Goal: Transaction & Acquisition: Purchase product/service

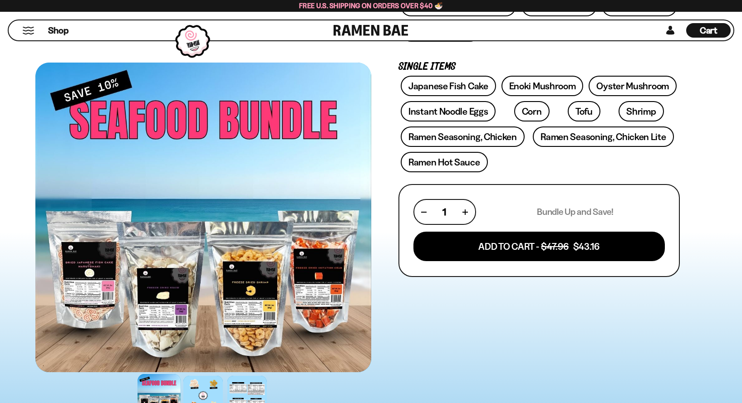
scroll to position [272, 0]
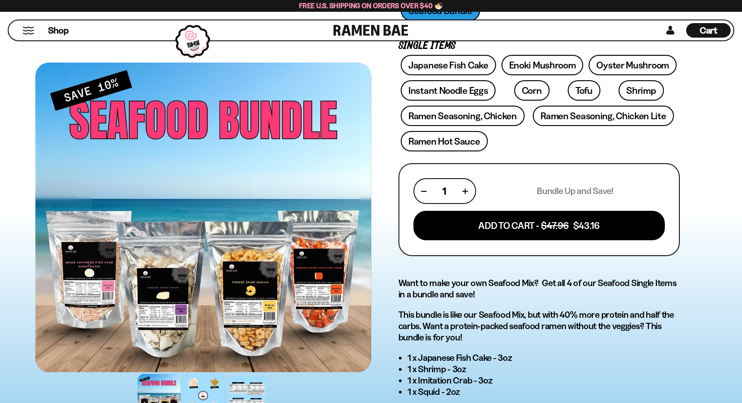
click at [202, 391] on div at bounding box center [203, 395] width 43 height 43
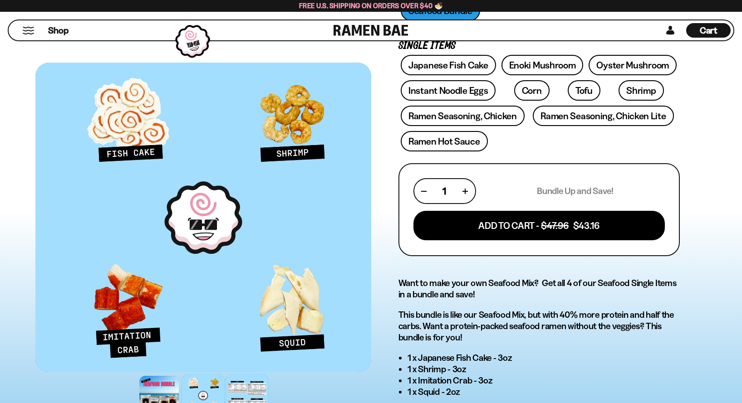
click at [249, 395] on div at bounding box center [247, 395] width 43 height 43
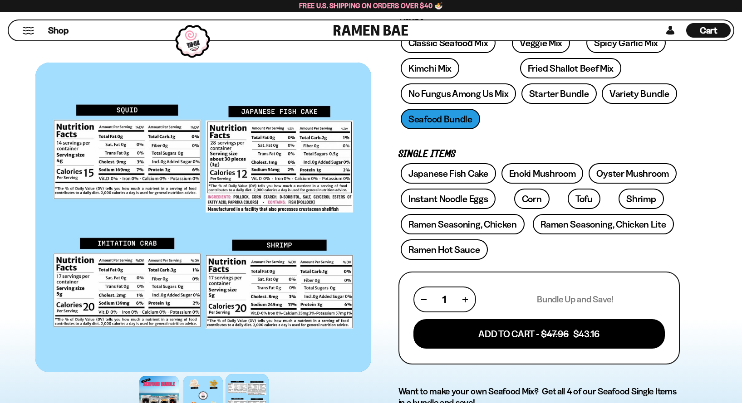
scroll to position [136, 0]
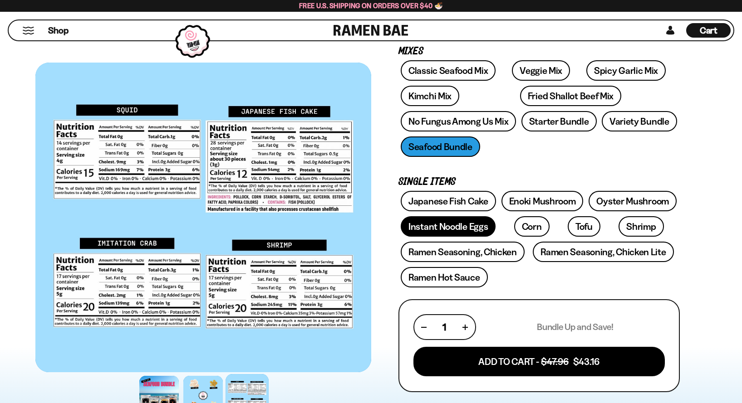
click at [422, 226] on link "Instant Noodle Eggs" at bounding box center [448, 226] width 95 height 20
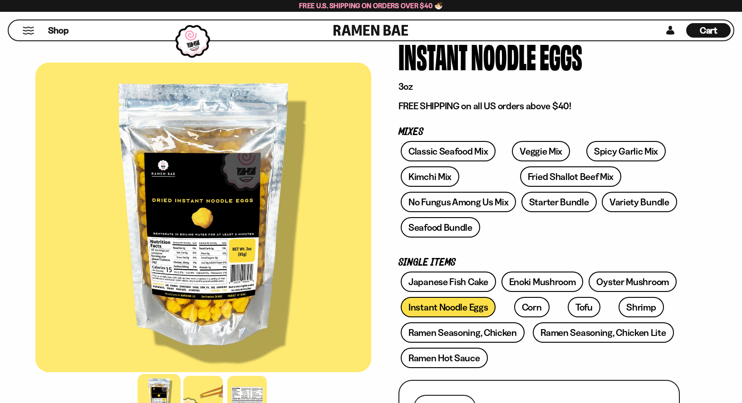
scroll to position [91, 0]
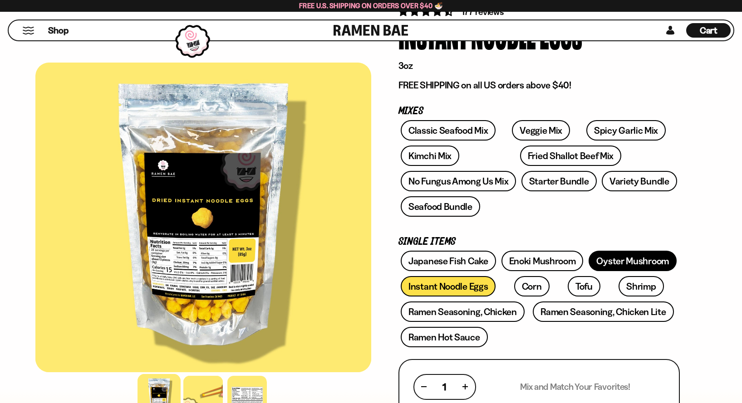
click at [600, 265] on link "Oyster Mushroom" at bounding box center [633, 261] width 88 height 20
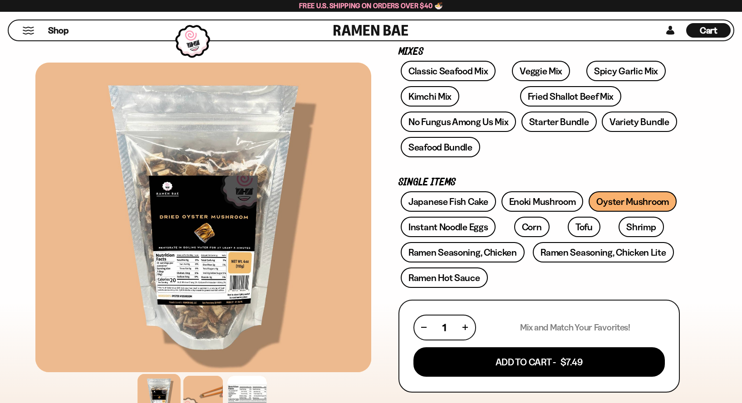
scroll to position [182, 0]
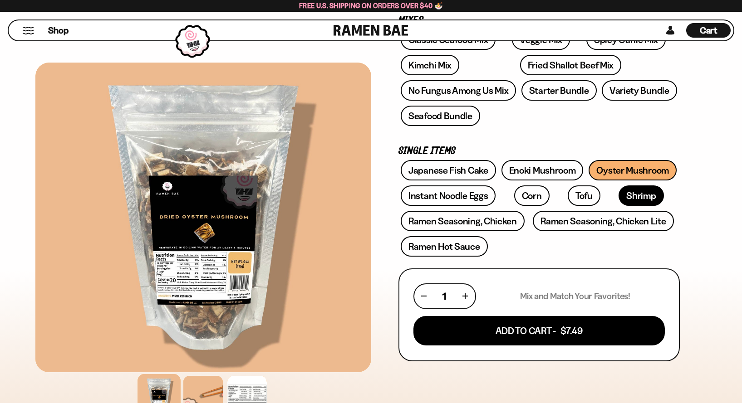
click at [618, 191] on link "Shrimp" at bounding box center [640, 196] width 45 height 20
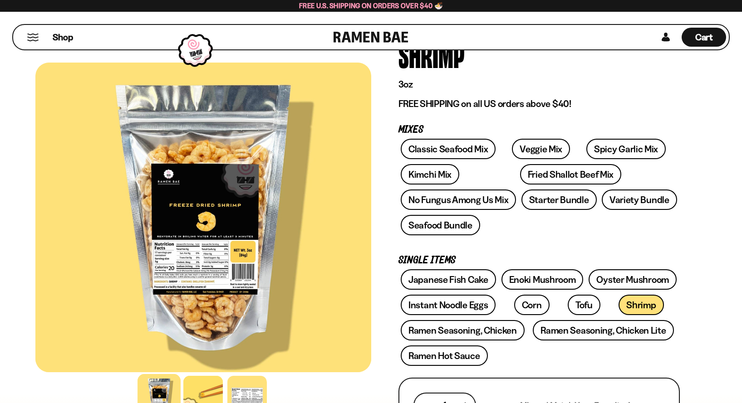
scroll to position [45, 0]
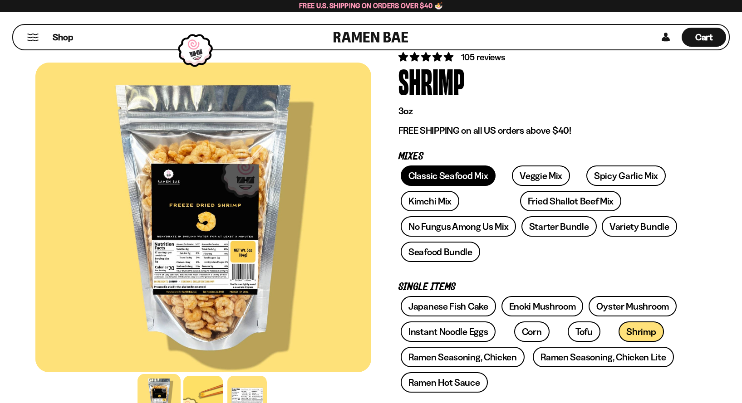
click at [471, 177] on link "Classic Seafood Mix" at bounding box center [448, 176] width 95 height 20
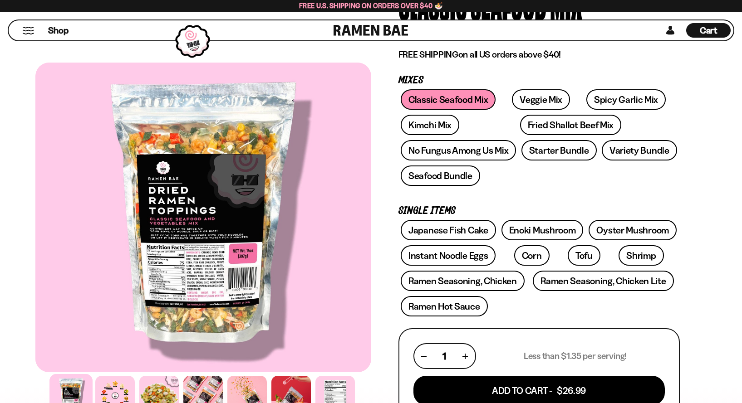
scroll to position [136, 0]
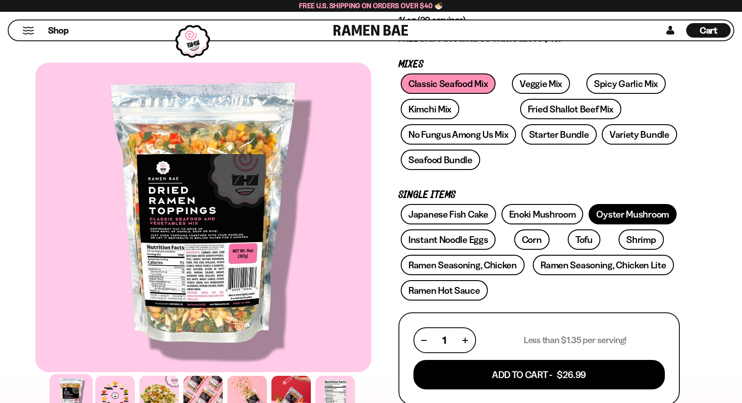
click at [655, 220] on link "Oyster Mushroom" at bounding box center [633, 214] width 88 height 20
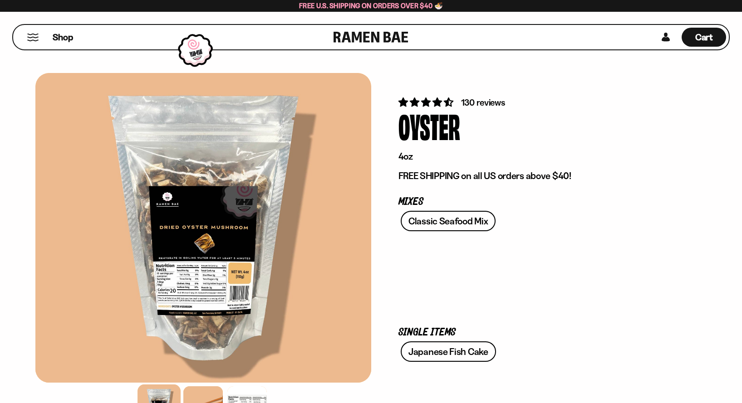
scroll to position [136, 0]
